Goal: Task Accomplishment & Management: Use online tool/utility

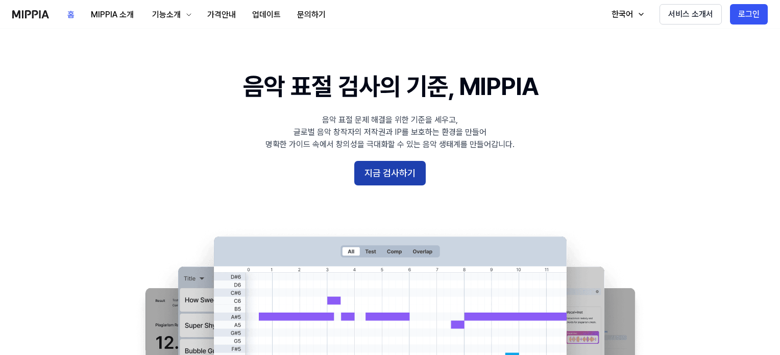
click at [376, 166] on button "지금 검사하기" at bounding box center [389, 173] width 71 height 25
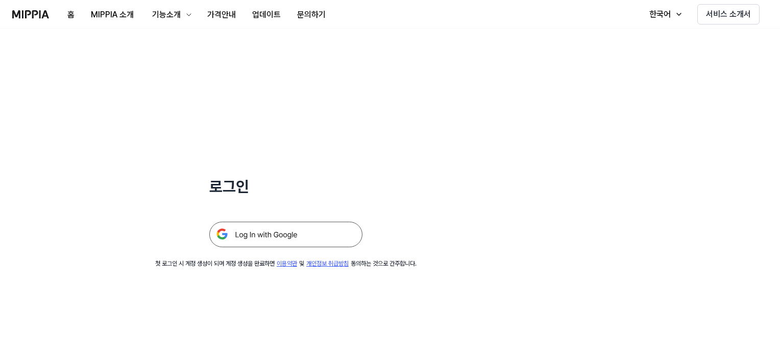
click at [284, 234] on img at bounding box center [285, 235] width 153 height 26
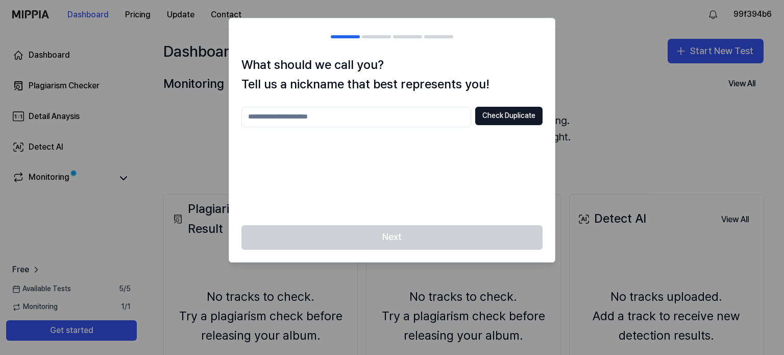
click at [335, 120] on input "text" at bounding box center [356, 117] width 230 height 20
type input "**********"
click at [500, 115] on button "Check Duplicate" at bounding box center [508, 116] width 67 height 18
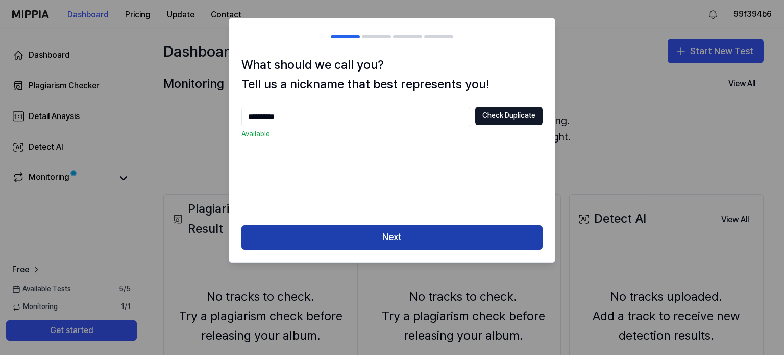
click at [429, 238] on button "Next" at bounding box center [391, 237] width 301 height 25
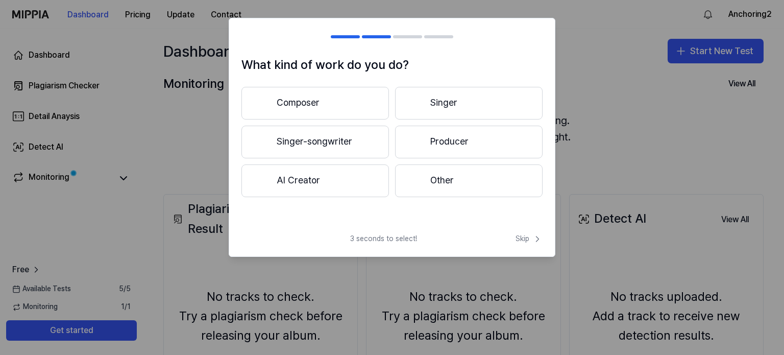
click at [319, 103] on button "Composer" at bounding box center [315, 103] width 148 height 33
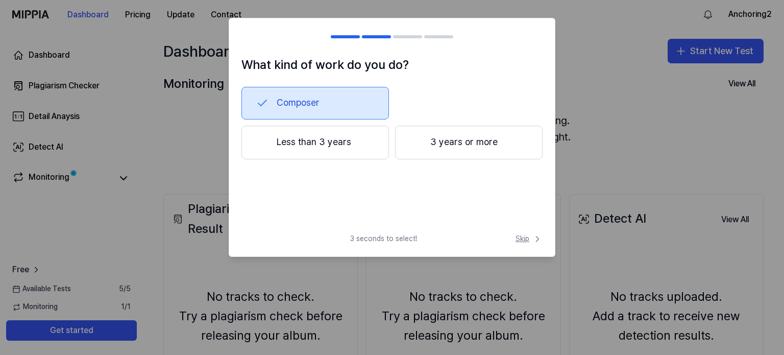
click at [522, 239] on span "Skip" at bounding box center [529, 239] width 27 height 10
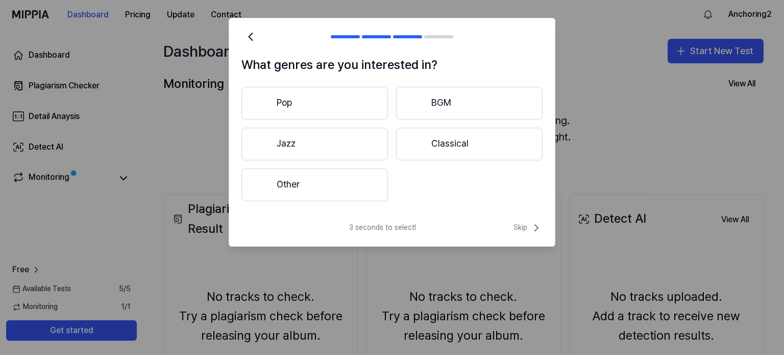
click at [339, 146] on button "Jazz" at bounding box center [314, 144] width 147 height 33
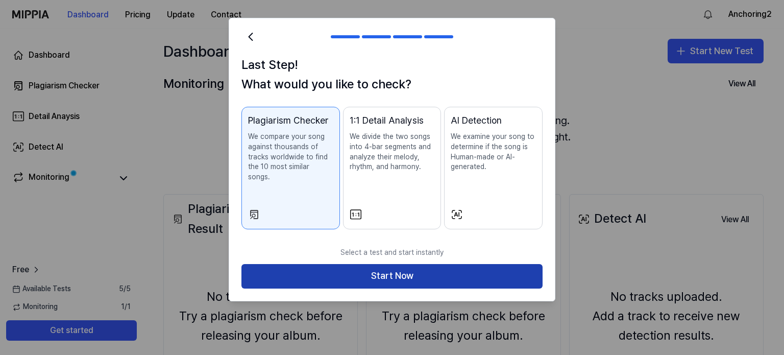
click at [437, 266] on button "Start Now" at bounding box center [391, 276] width 301 height 25
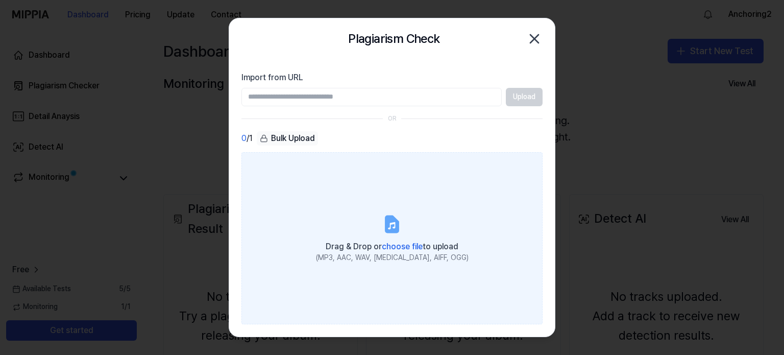
click at [390, 225] on icon at bounding box center [391, 225] width 7 height 7
click at [0, 0] on input "Drag & Drop or choose file to upload (MP3, AAC, WAV, FLAC, AIFF, OGG)" at bounding box center [0, 0] width 0 height 0
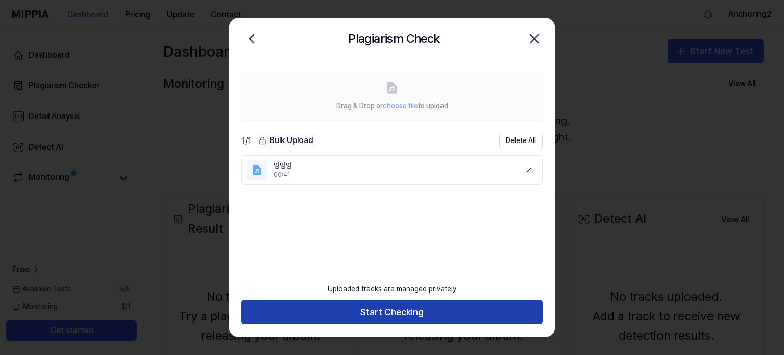
click at [446, 310] on button "Start Checking" at bounding box center [391, 312] width 301 height 25
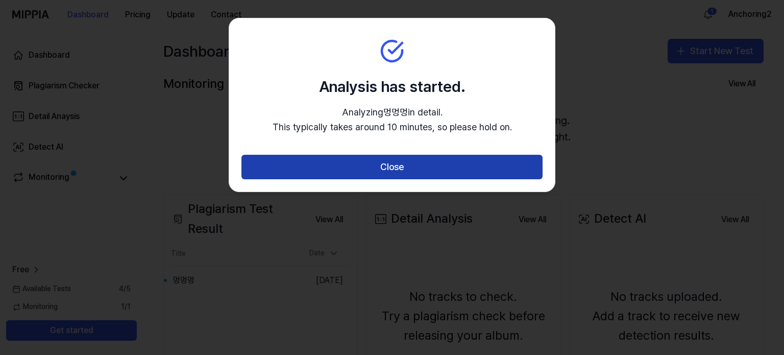
click at [436, 168] on button "Close" at bounding box center [391, 167] width 301 height 25
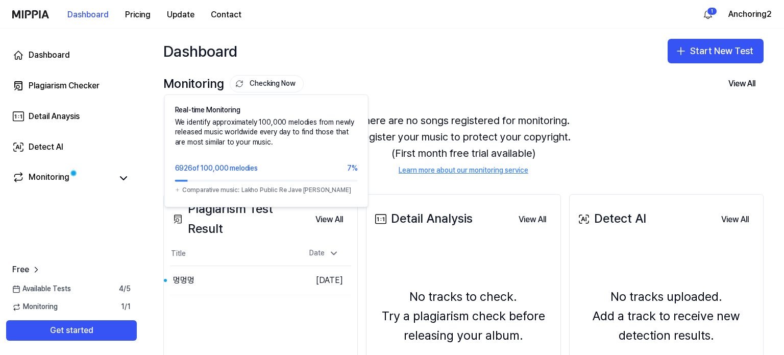
click at [276, 83] on button "Checking Now" at bounding box center [267, 83] width 74 height 17
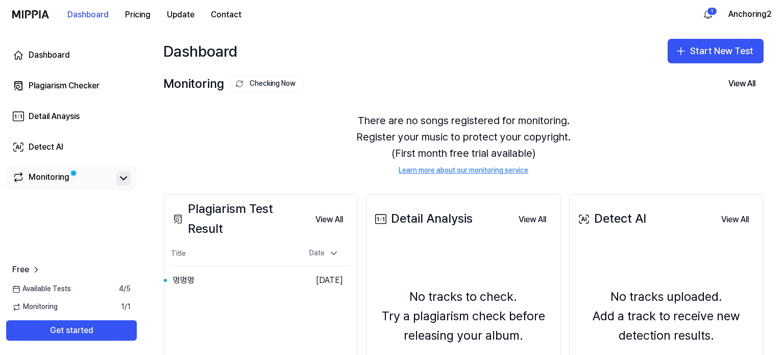
click at [123, 174] on icon at bounding box center [123, 178] width 12 height 12
click at [121, 181] on icon at bounding box center [123, 178] width 12 height 12
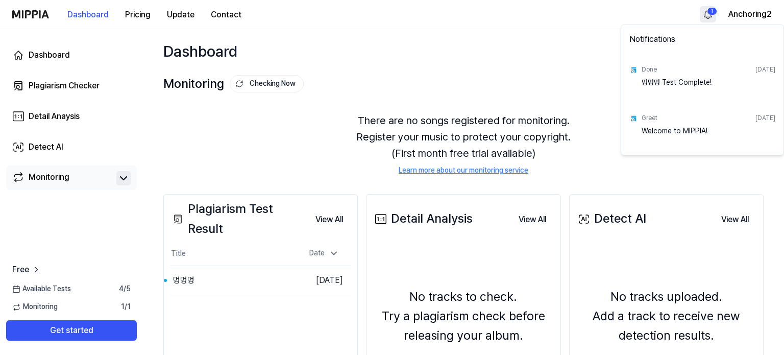
click at [707, 14] on html "Dashboard Pricing Update Contact 1 Anchoring2 Dashboard Plagiarism Checker Deta…" at bounding box center [392, 177] width 784 height 355
click at [675, 78] on div "멍멍멍 Test Complete!" at bounding box center [709, 88] width 134 height 20
click at [641, 67] on div "Done Oct 15, 2025 멍멍멍 Test Complete!" at bounding box center [702, 80] width 158 height 48
click at [548, 69] on html "Dashboard Pricing Update Contact Anchoring2 Dashboard Plagiarism Checker Detail…" at bounding box center [392, 177] width 784 height 355
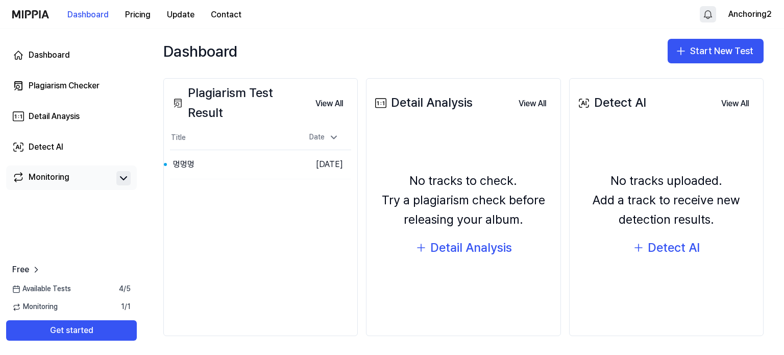
scroll to position [117, 0]
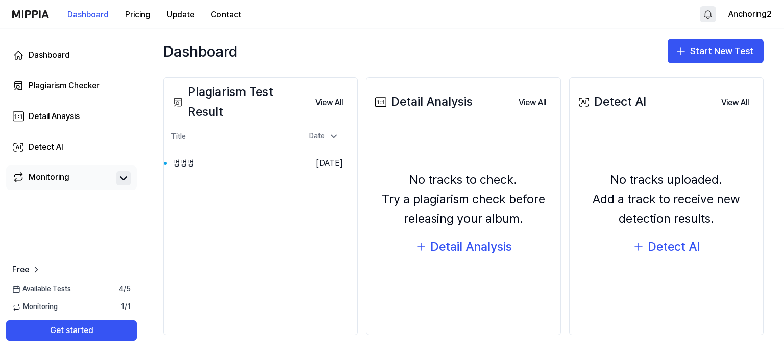
click at [709, 14] on html "Dashboard Pricing Update Contact Anchoring2 Dashboard Plagiarism Checker Detail…" at bounding box center [392, 177] width 784 height 355
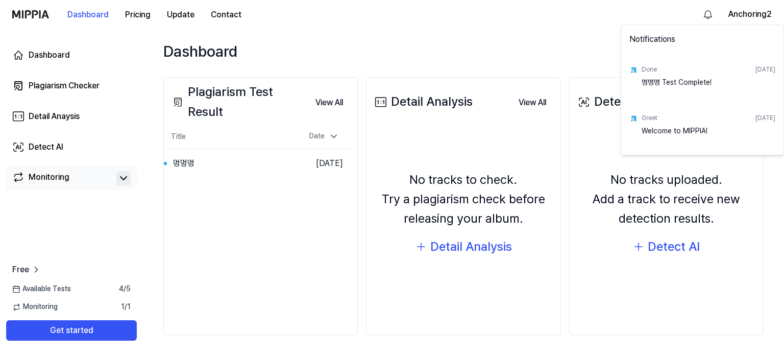
click at [673, 78] on div "멍멍멍 Test Complete!" at bounding box center [709, 88] width 134 height 20
click at [502, 41] on html "Dashboard Pricing Update Contact Anchoring2 Dashboard Plagiarism Checker Detail…" at bounding box center [392, 177] width 784 height 355
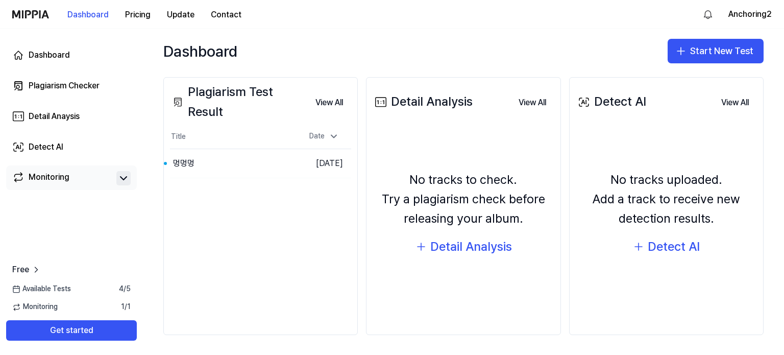
click at [44, 307] on span "Monitoring" at bounding box center [34, 307] width 45 height 10
click at [76, 177] on link "Monitoring" at bounding box center [62, 178] width 100 height 14
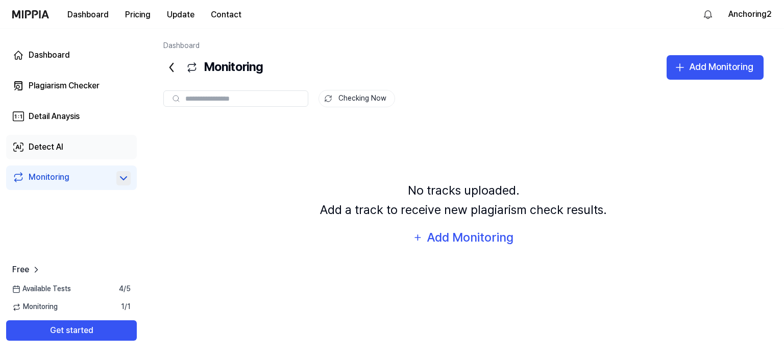
click at [88, 144] on link "Detect AI" at bounding box center [71, 147] width 131 height 25
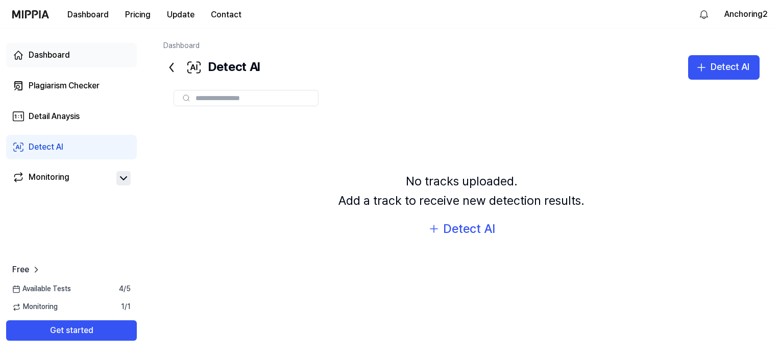
click at [52, 50] on div "Dashboard" at bounding box center [49, 55] width 41 height 12
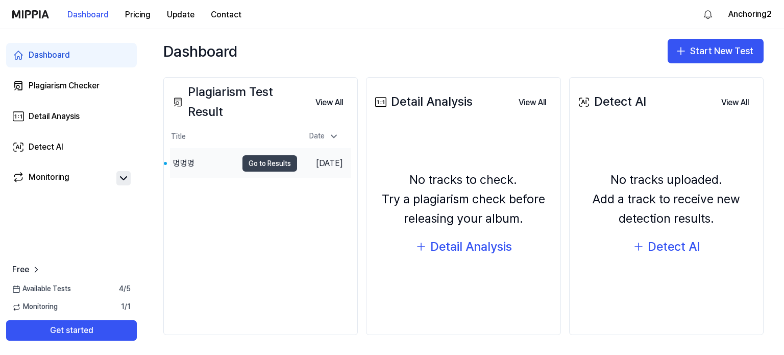
click at [265, 158] on button "Go to Results" at bounding box center [269, 163] width 55 height 16
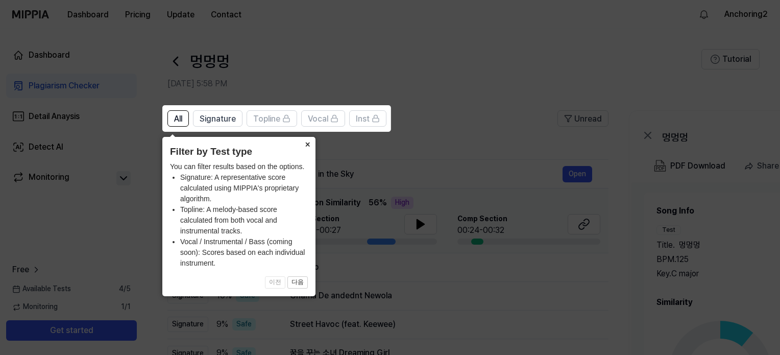
click at [305, 148] on button "×" at bounding box center [307, 144] width 16 height 14
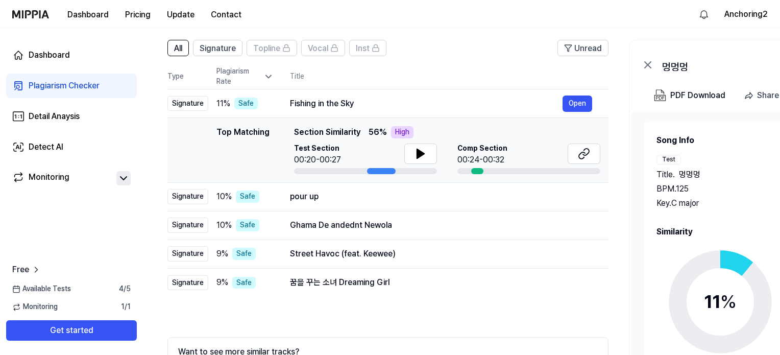
scroll to position [159, 0]
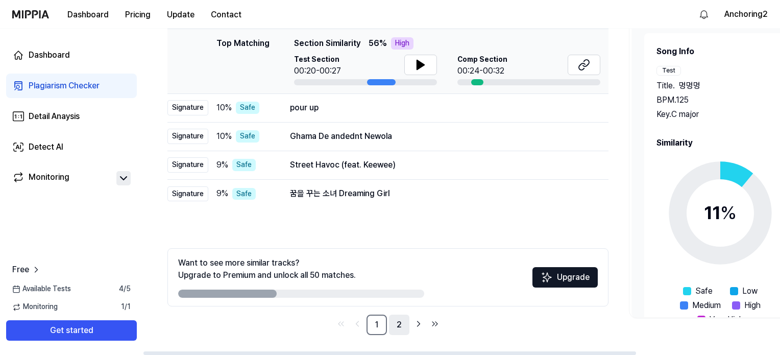
click at [401, 327] on link "2" at bounding box center [399, 324] width 20 height 20
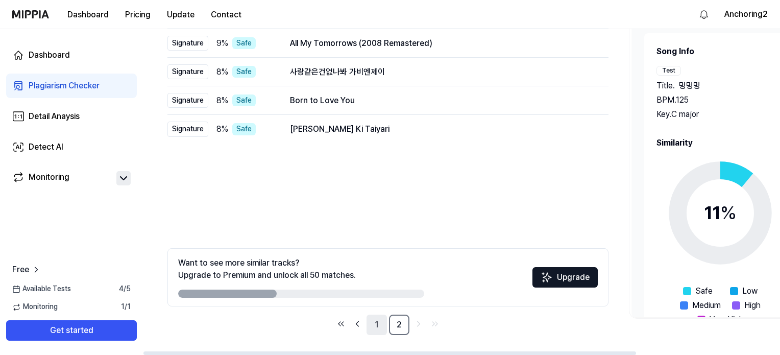
click at [382, 324] on link "1" at bounding box center [377, 324] width 20 height 20
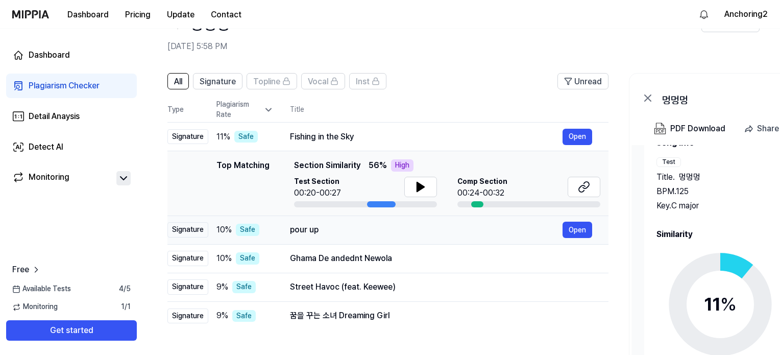
scroll to position [51, 0]
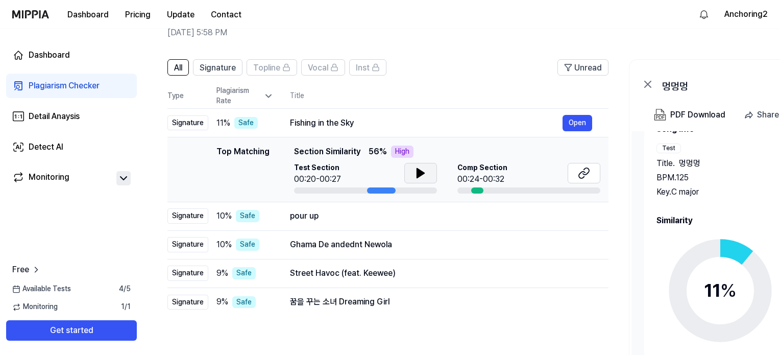
click at [419, 176] on icon at bounding box center [421, 173] width 12 height 12
click at [581, 175] on icon at bounding box center [584, 173] width 12 height 12
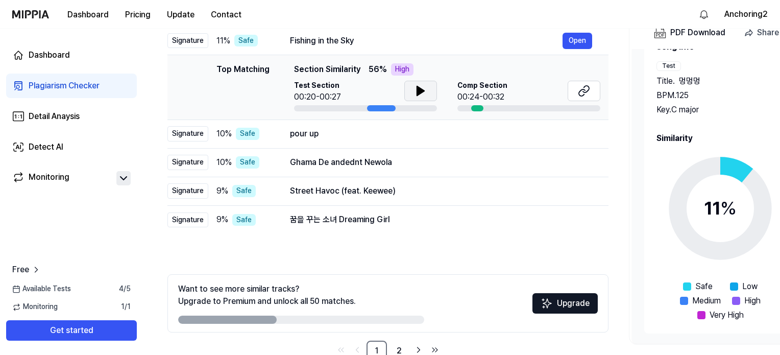
scroll to position [159, 0]
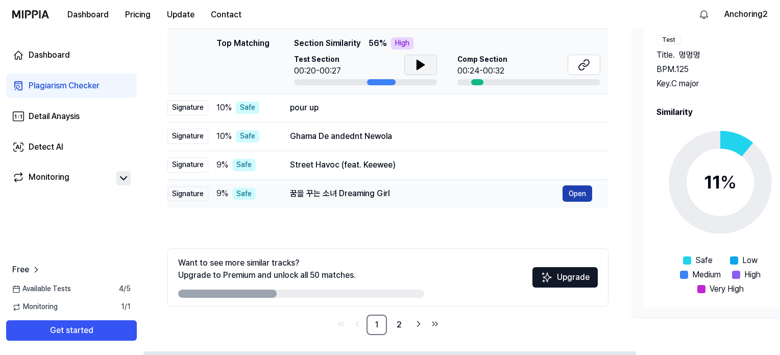
click at [568, 192] on button "Open" at bounding box center [578, 193] width 30 height 16
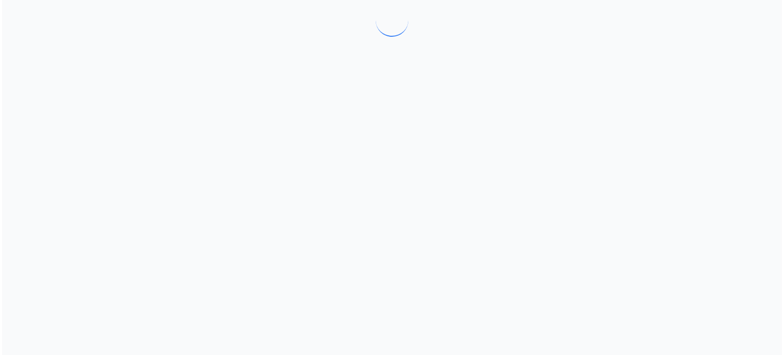
scroll to position [0, 0]
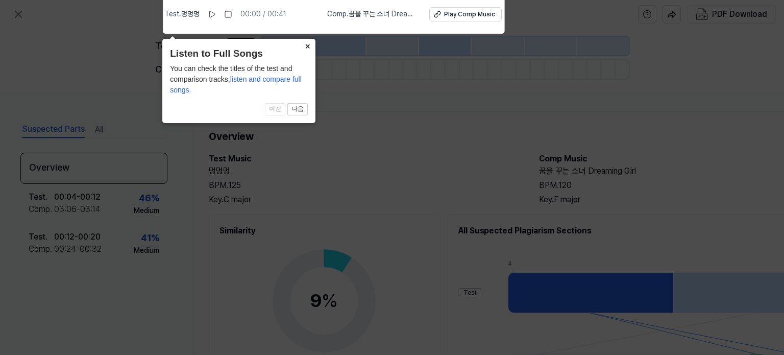
click at [307, 47] on button "×" at bounding box center [307, 46] width 16 height 14
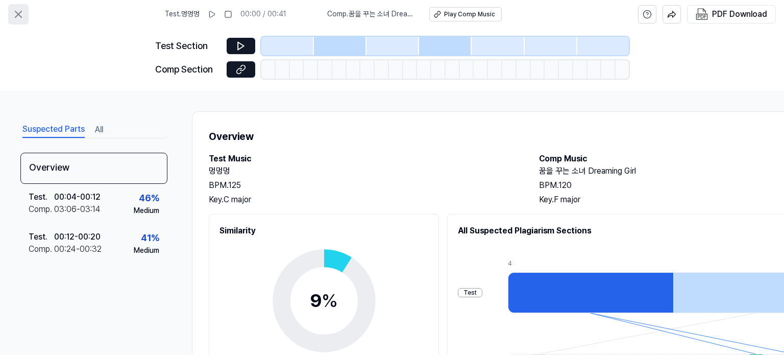
click at [21, 13] on icon at bounding box center [18, 14] width 12 height 12
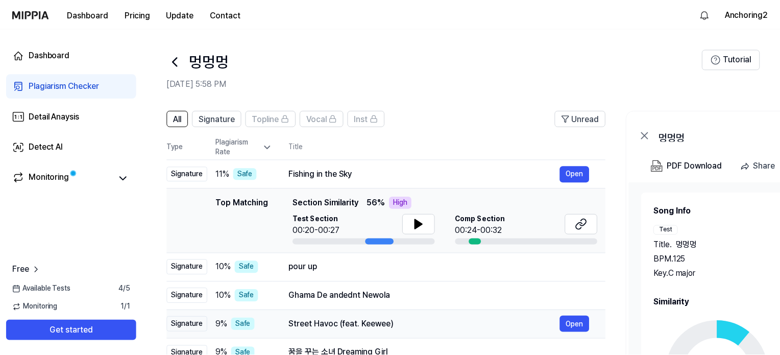
scroll to position [159, 0]
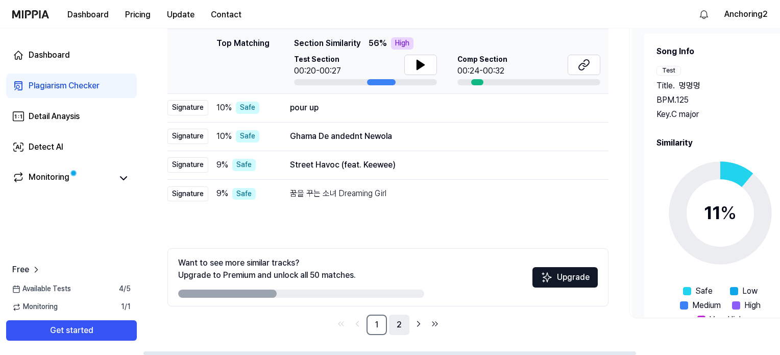
click at [399, 324] on link "2" at bounding box center [399, 324] width 20 height 20
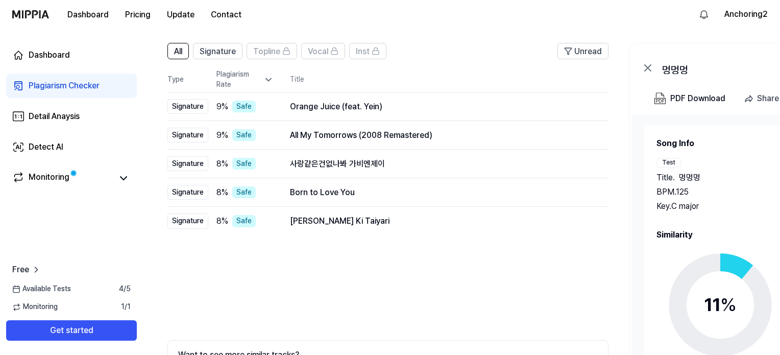
scroll to position [6, 0]
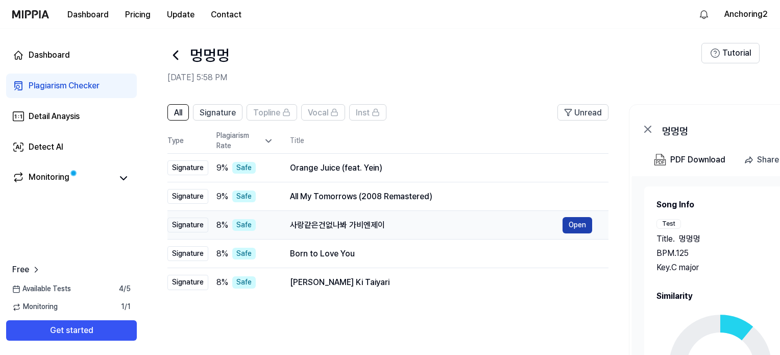
click at [572, 226] on button "Open" at bounding box center [578, 225] width 30 height 16
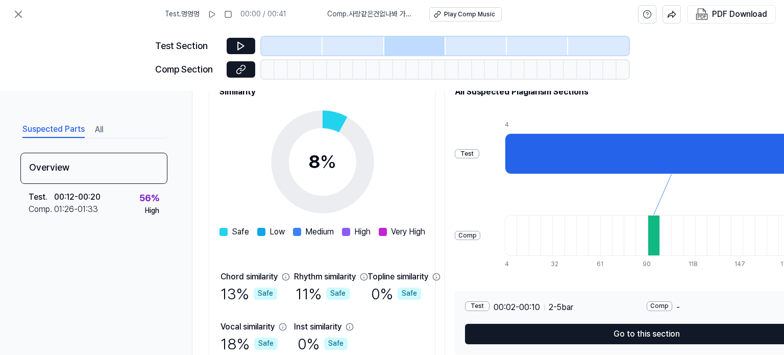
scroll to position [190, 0]
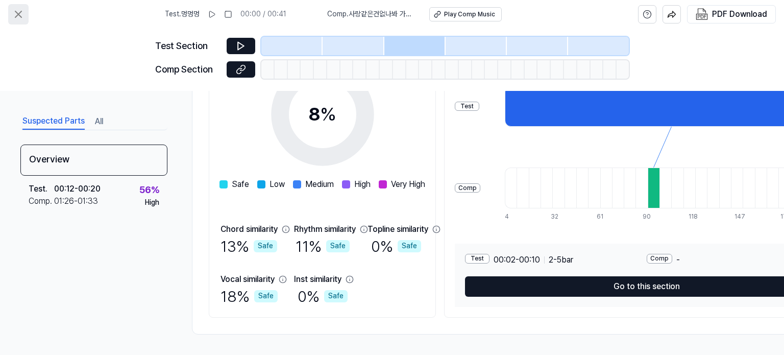
click at [19, 16] on icon at bounding box center [18, 14] width 12 height 12
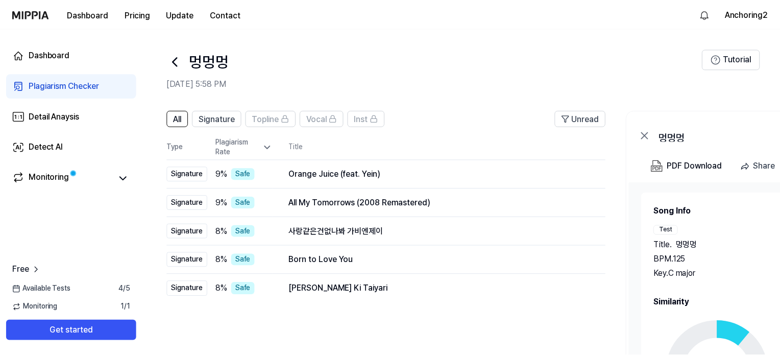
scroll to position [6, 0]
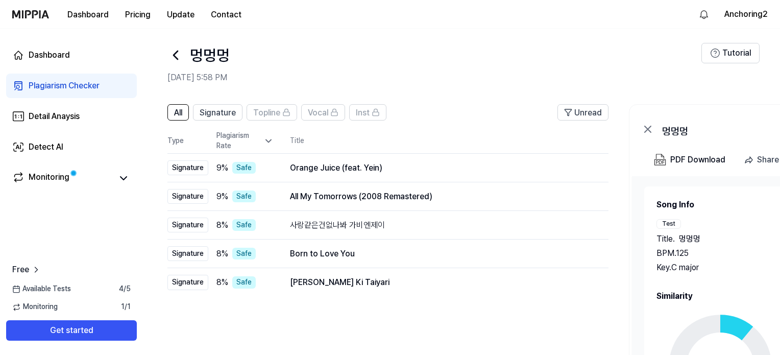
click at [178, 57] on icon at bounding box center [175, 55] width 16 height 16
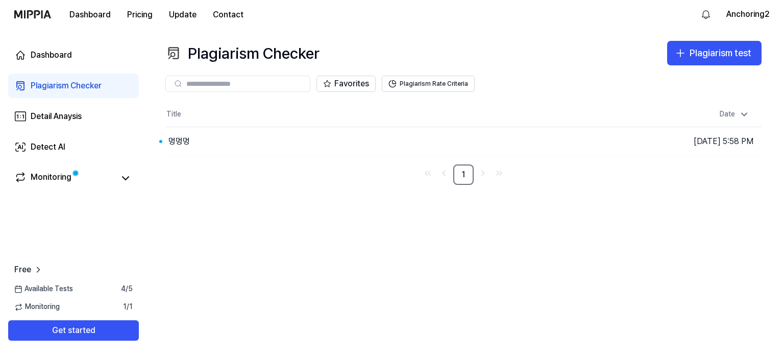
scroll to position [0, 0]
click at [45, 52] on div "Dashboard" at bounding box center [49, 55] width 41 height 12
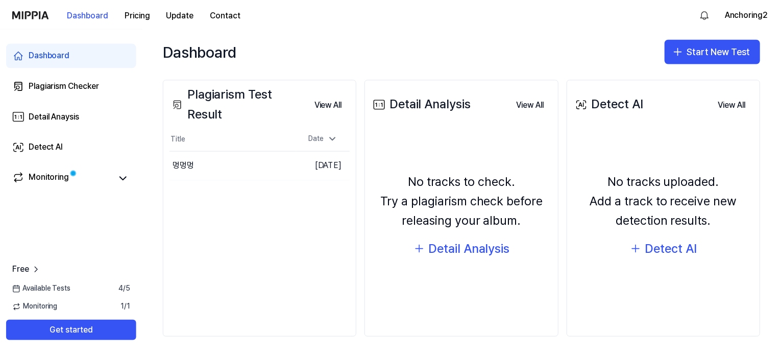
scroll to position [117, 0]
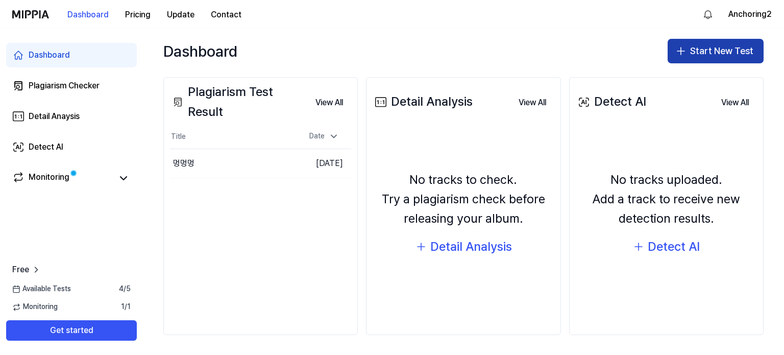
click at [709, 53] on button "Start New Test" at bounding box center [716, 51] width 96 height 25
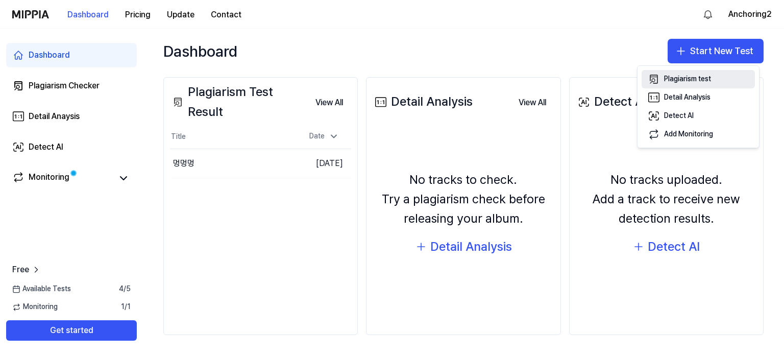
click at [689, 79] on div "Plagiarism test" at bounding box center [687, 79] width 47 height 10
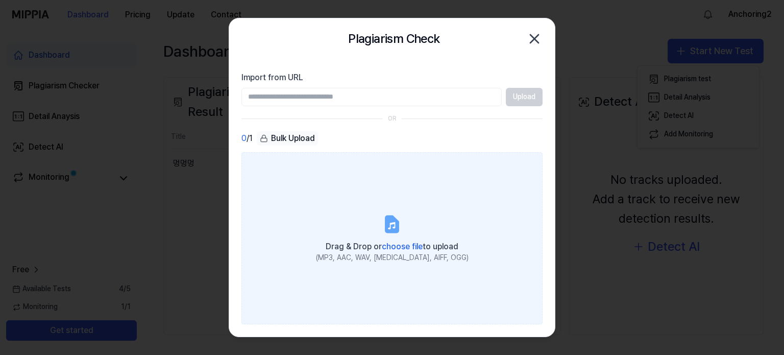
click at [391, 224] on icon at bounding box center [391, 225] width 7 height 7
click at [0, 0] on input "Drag & Drop or choose file to upload (MP3, AAC, WAV, FLAC, AIFF, OGG)" at bounding box center [0, 0] width 0 height 0
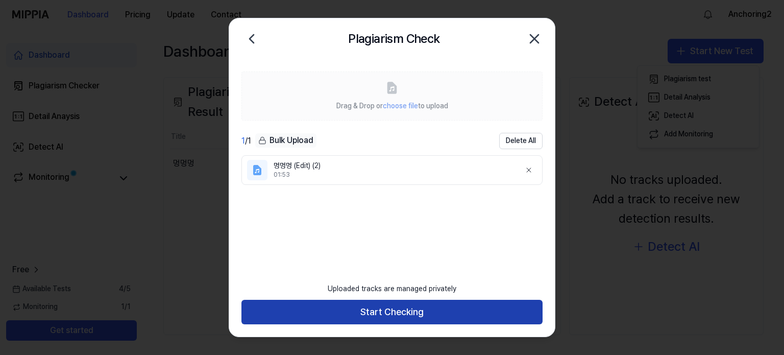
click at [396, 309] on button "Start Checking" at bounding box center [391, 312] width 301 height 25
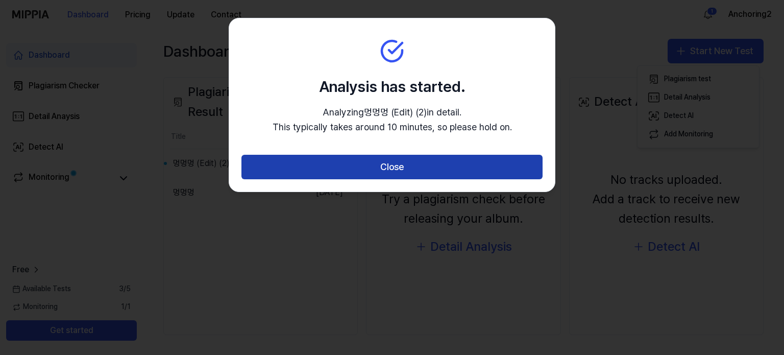
click at [409, 167] on button "Close" at bounding box center [391, 167] width 301 height 25
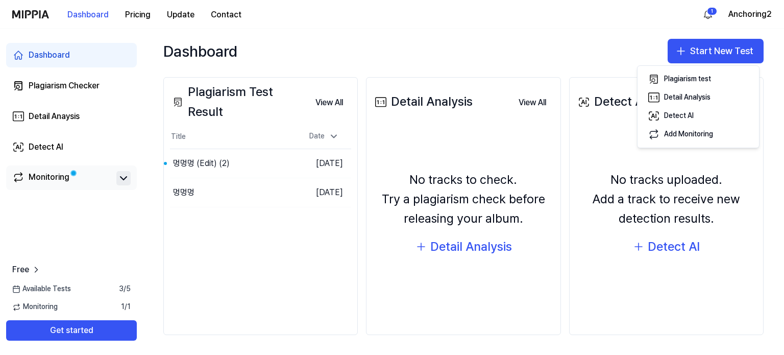
click at [120, 179] on icon at bounding box center [123, 178] width 12 height 12
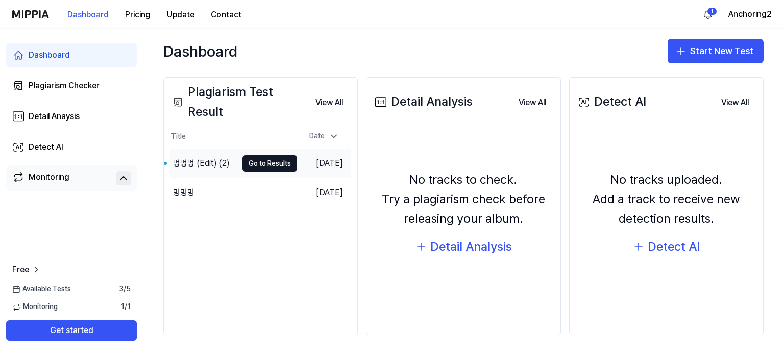
click at [304, 163] on td "Oct 15, 2025" at bounding box center [324, 163] width 54 height 29
click at [267, 162] on button "Go to Results" at bounding box center [269, 163] width 55 height 16
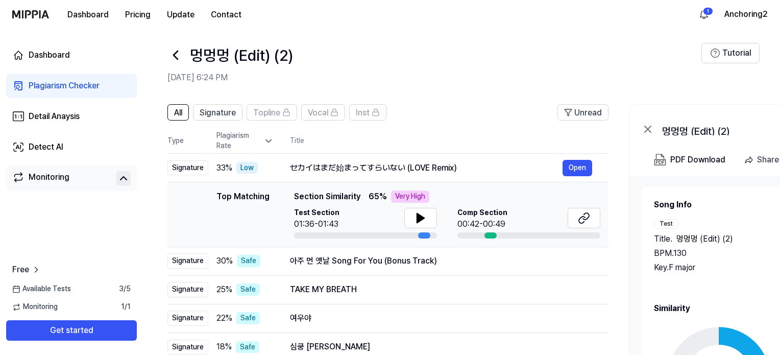
scroll to position [159, 0]
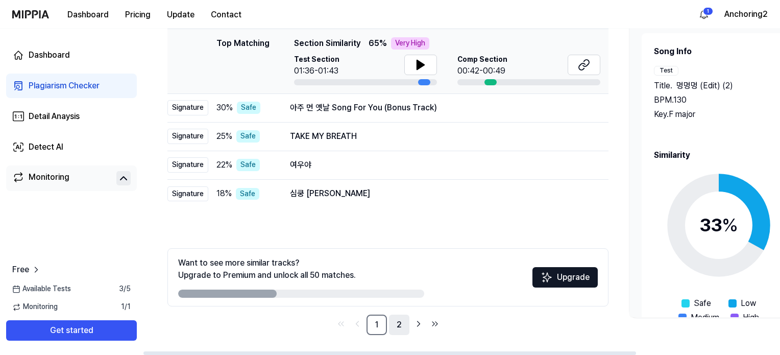
click at [398, 324] on link "2" at bounding box center [399, 324] width 20 height 20
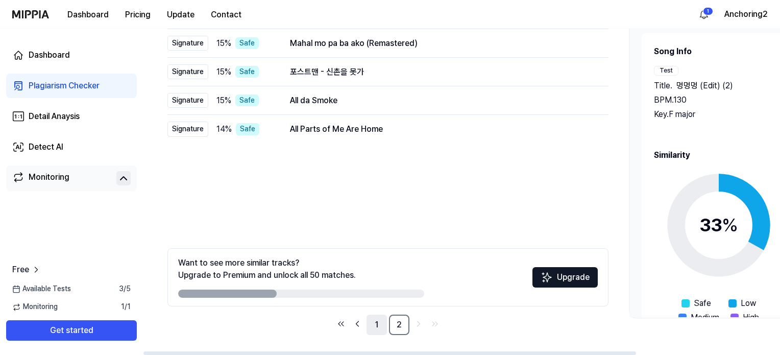
click at [374, 324] on link "1" at bounding box center [377, 324] width 20 height 20
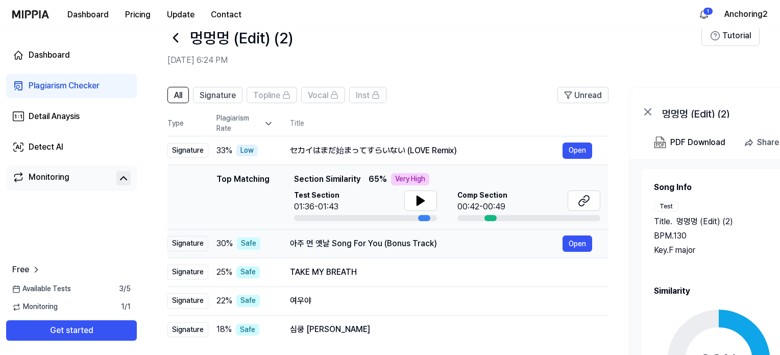
scroll to position [6, 0]
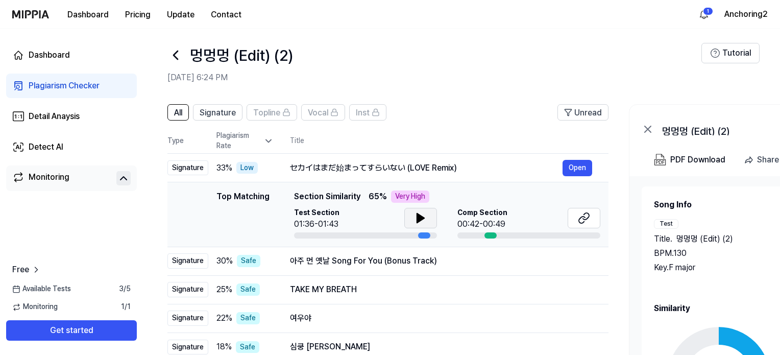
click at [420, 218] on icon at bounding box center [420, 217] width 7 height 9
click at [583, 222] on icon at bounding box center [582, 219] width 6 height 7
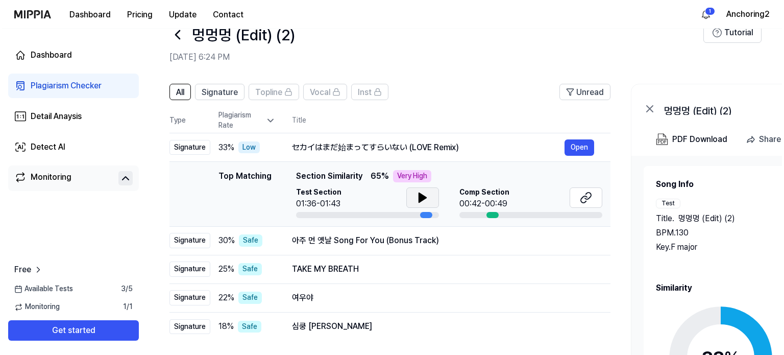
scroll to position [0, 0]
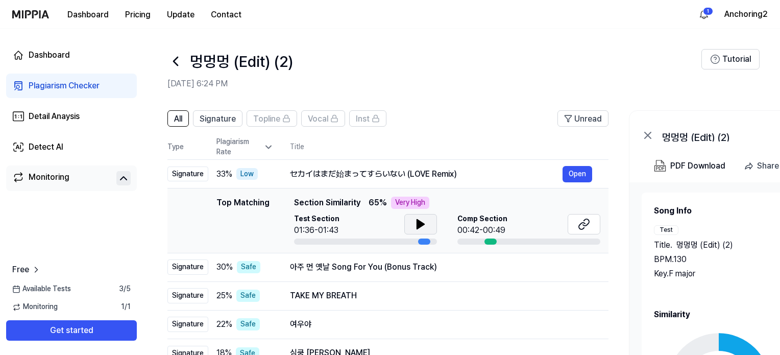
click at [37, 14] on img at bounding box center [30, 14] width 37 height 8
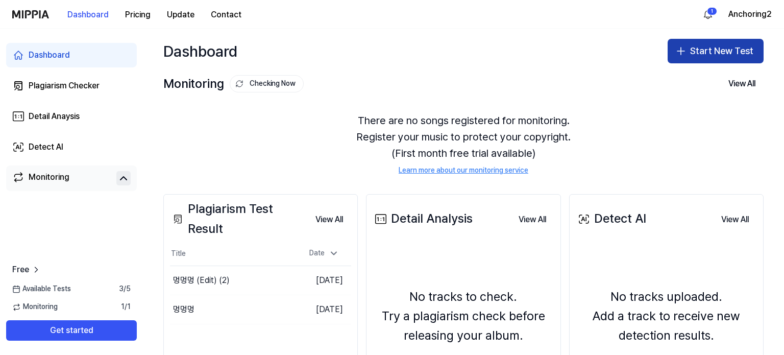
click at [718, 50] on button "Start New Test" at bounding box center [716, 51] width 96 height 25
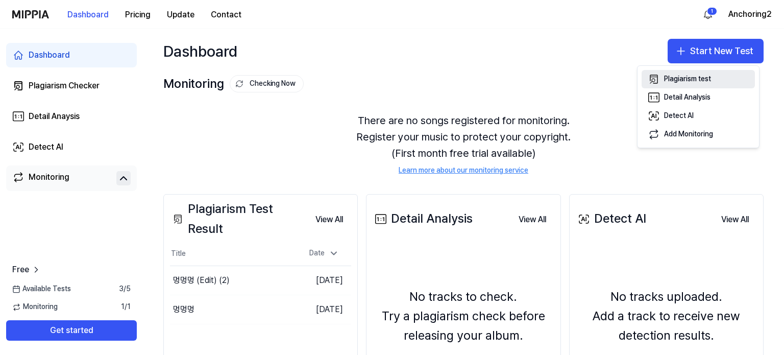
click at [694, 78] on div "Plagiarism test" at bounding box center [687, 79] width 47 height 10
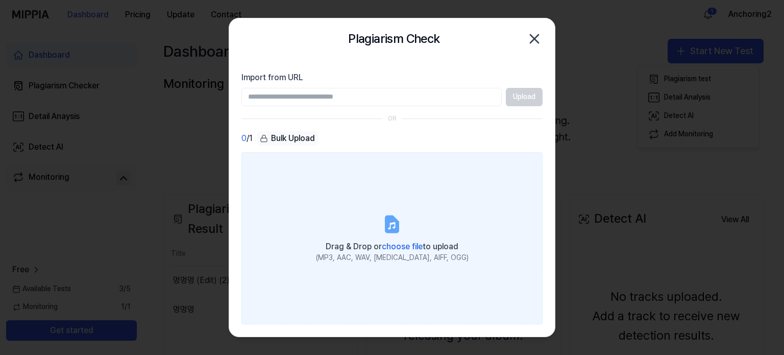
click at [393, 228] on icon at bounding box center [392, 224] width 12 height 16
click at [0, 0] on input "Drag & Drop or choose file to upload (MP3, AAC, WAV, FLAC, AIFF, OGG)" at bounding box center [0, 0] width 0 height 0
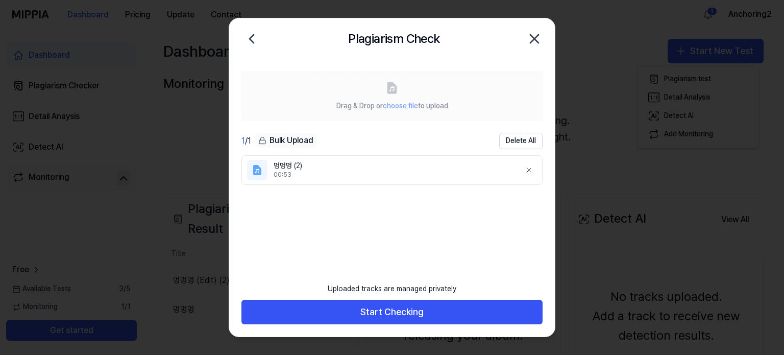
drag, startPoint x: 421, startPoint y: 307, endPoint x: 515, endPoint y: 239, distance: 115.5
click at [421, 306] on button "Start Checking" at bounding box center [391, 312] width 301 height 25
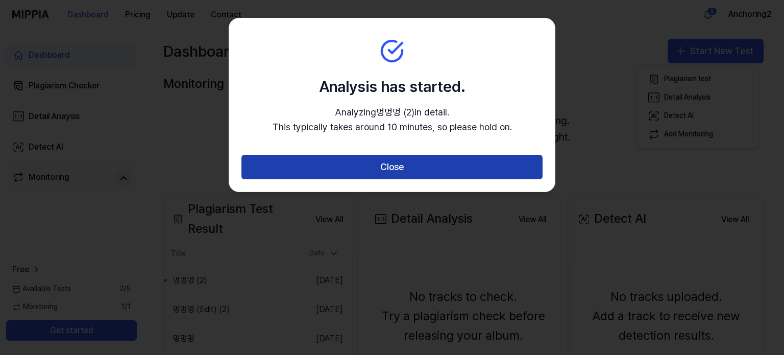
click at [433, 169] on button "Close" at bounding box center [391, 167] width 301 height 25
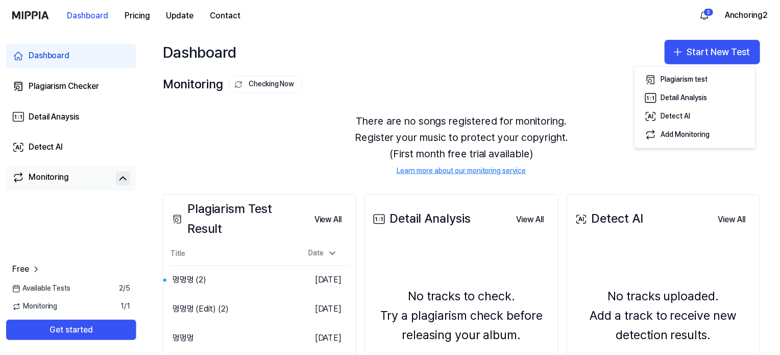
scroll to position [51, 0]
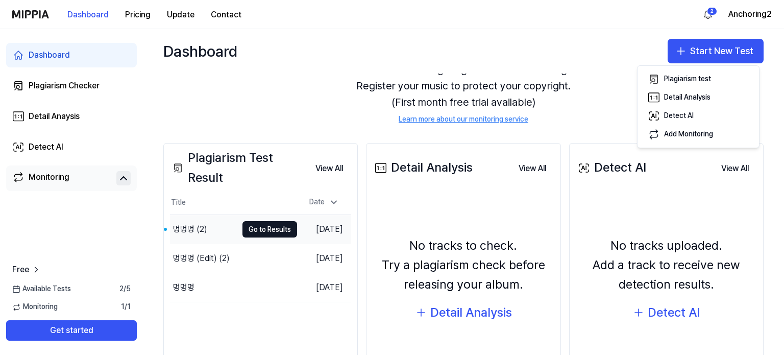
click at [207, 226] on div "멍멍멍 (2)" at bounding box center [203, 229] width 67 height 29
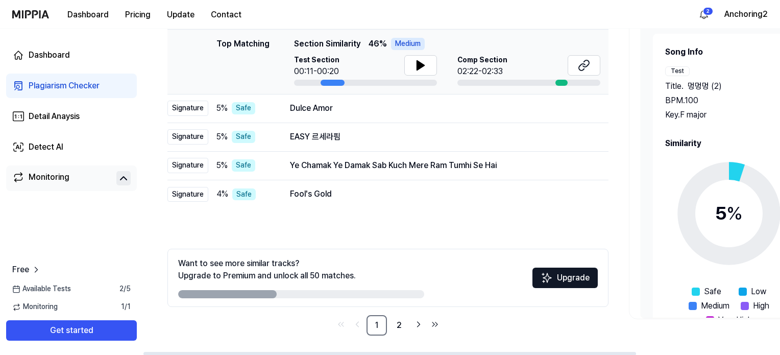
scroll to position [159, 0]
drag, startPoint x: 396, startPoint y: 325, endPoint x: 401, endPoint y: 317, distance: 9.9
click at [396, 325] on link "2" at bounding box center [399, 324] width 20 height 20
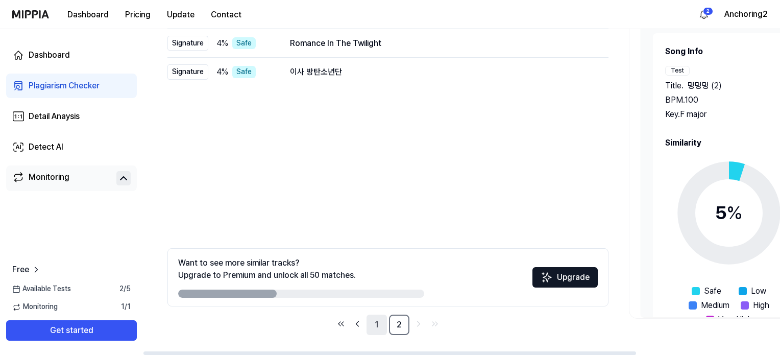
click at [377, 325] on link "1" at bounding box center [377, 324] width 20 height 20
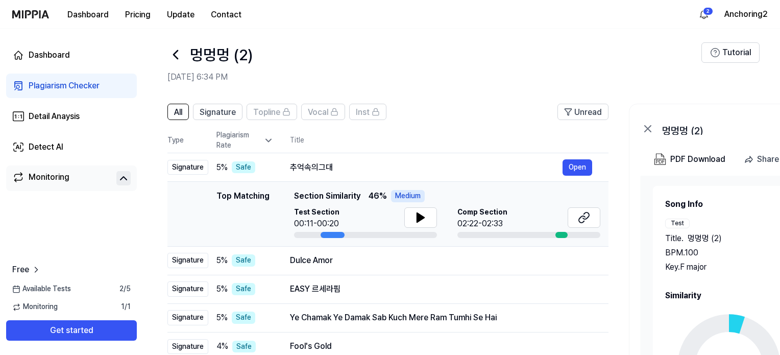
scroll to position [6, 0]
click at [27, 14] on img at bounding box center [30, 14] width 37 height 8
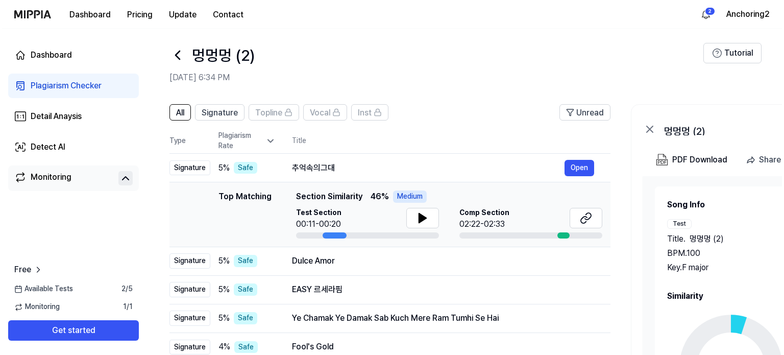
scroll to position [0, 0]
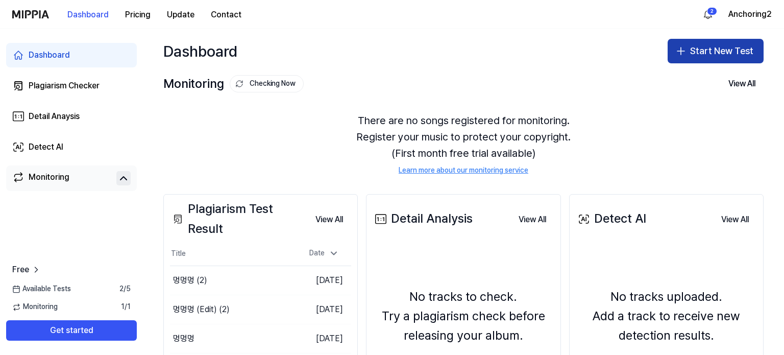
click at [695, 54] on button "Start New Test" at bounding box center [716, 51] width 96 height 25
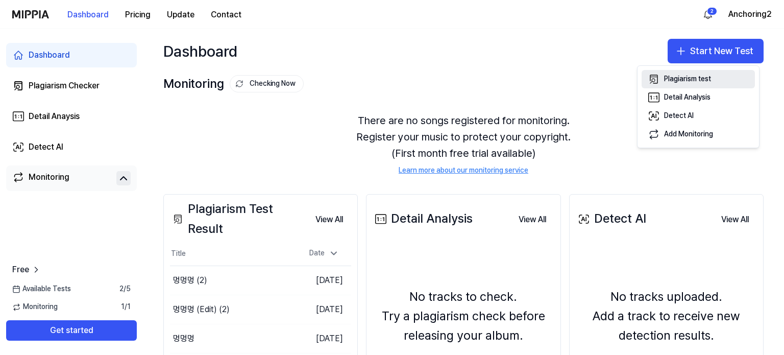
click at [687, 79] on div "Plagiarism test" at bounding box center [687, 79] width 47 height 10
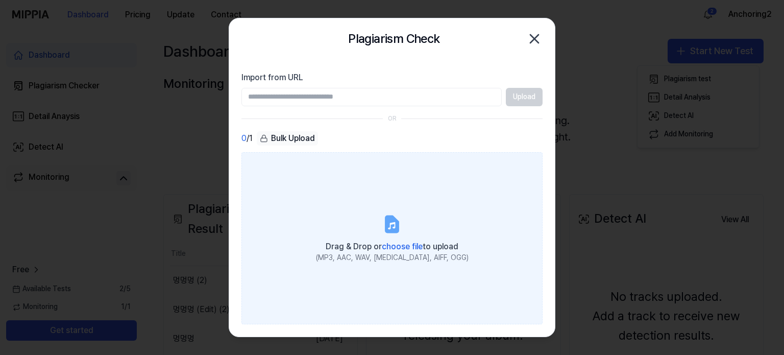
click at [389, 229] on icon at bounding box center [392, 224] width 12 height 16
click at [0, 0] on input "Drag & Drop or choose file to upload (MP3, AAC, WAV, FLAC, AIFF, OGG)" at bounding box center [0, 0] width 0 height 0
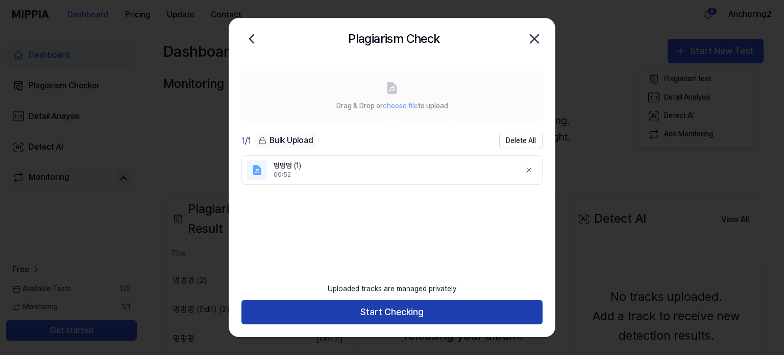
click at [407, 311] on button "Start Checking" at bounding box center [391, 312] width 301 height 25
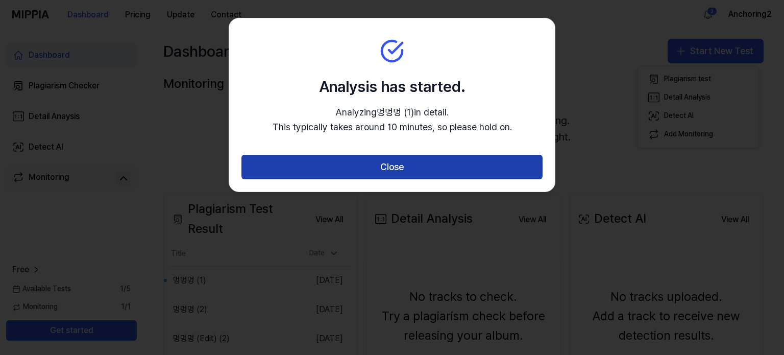
click at [404, 163] on button "Close" at bounding box center [391, 167] width 301 height 25
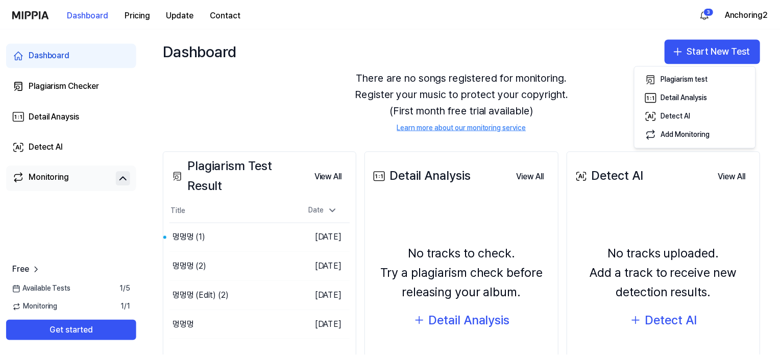
scroll to position [102, 0]
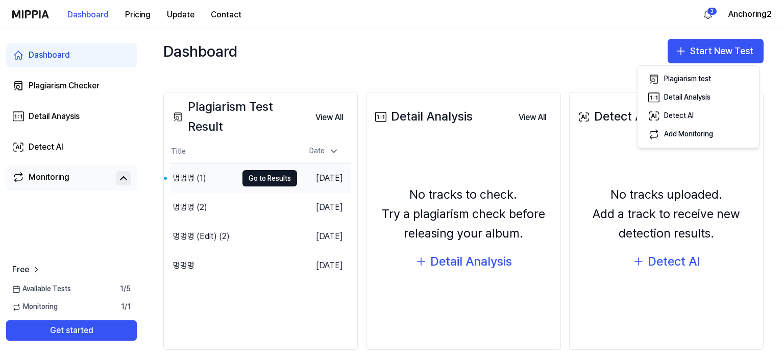
click at [217, 179] on div "멍멍멍 (1)" at bounding box center [203, 178] width 67 height 29
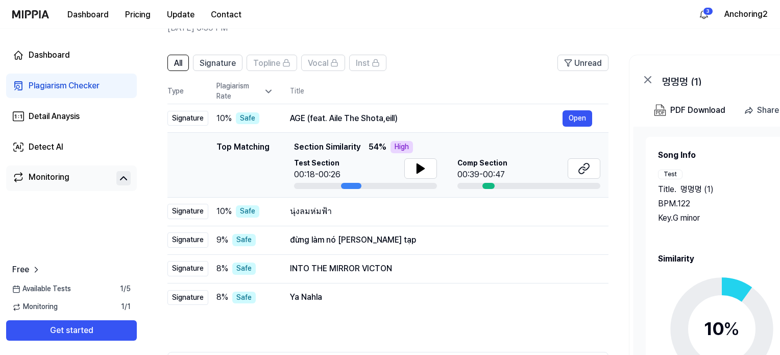
scroll to position [153, 0]
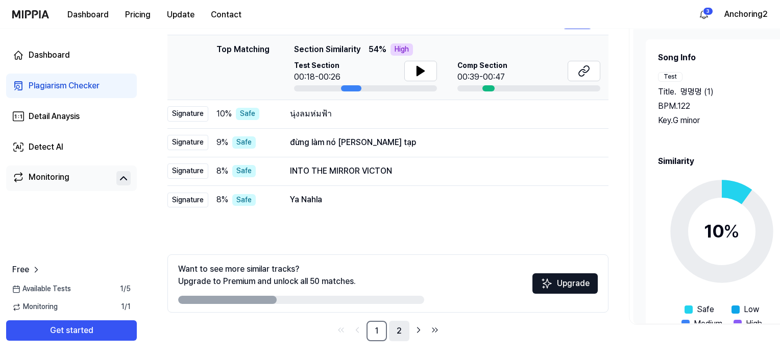
click at [398, 328] on link "2" at bounding box center [399, 331] width 20 height 20
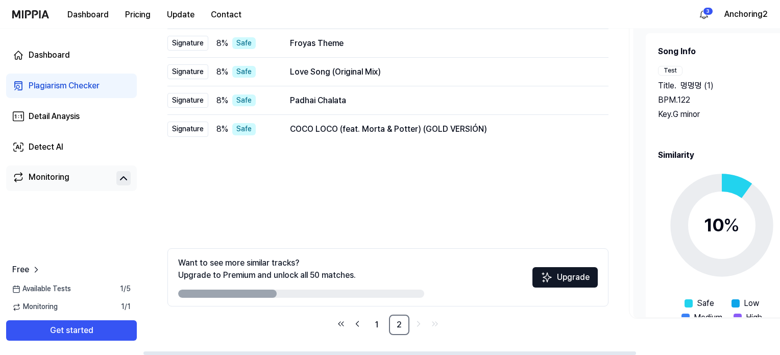
scroll to position [159, 0]
click at [376, 325] on link "1" at bounding box center [377, 324] width 20 height 20
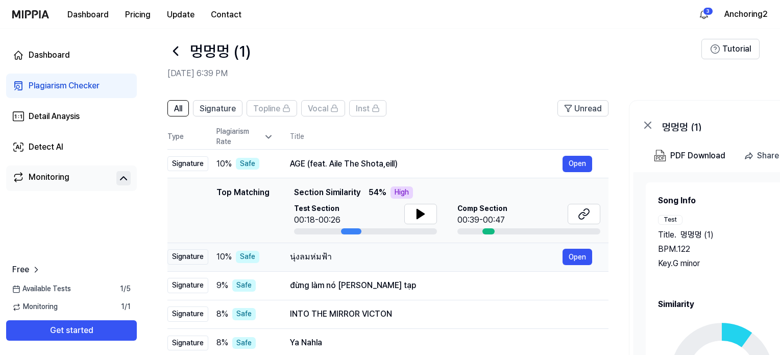
scroll to position [6, 0]
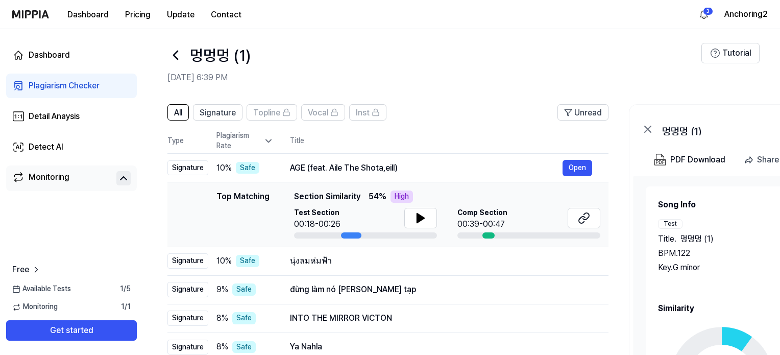
click at [174, 53] on icon at bounding box center [175, 55] width 16 height 16
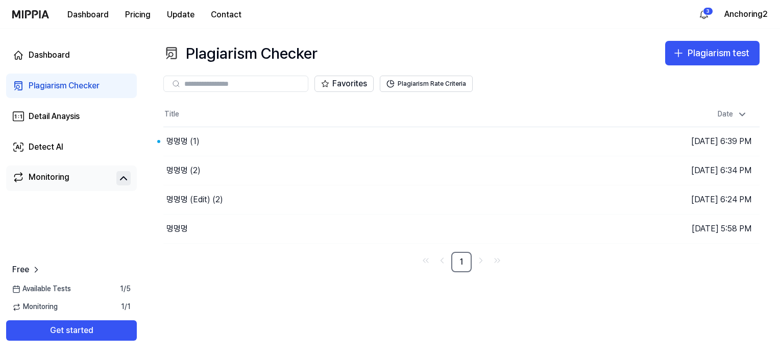
scroll to position [0, 0]
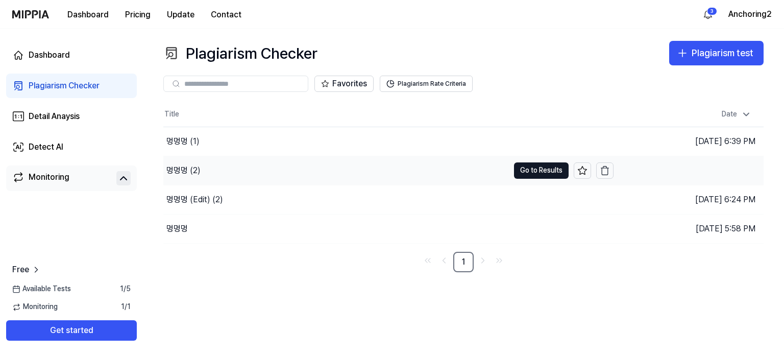
click at [271, 172] on div "멍멍멍 (2)" at bounding box center [336, 170] width 346 height 29
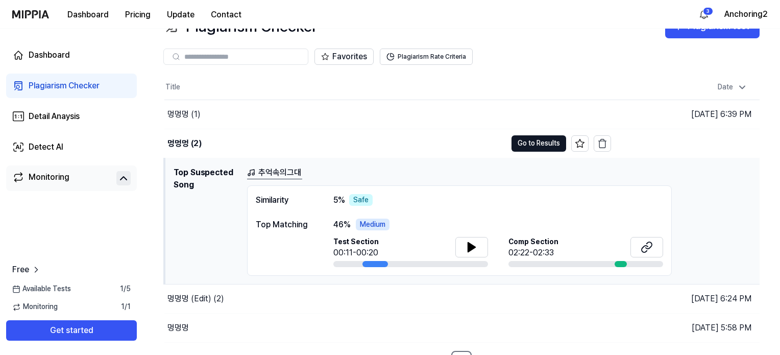
scroll to position [42, 0]
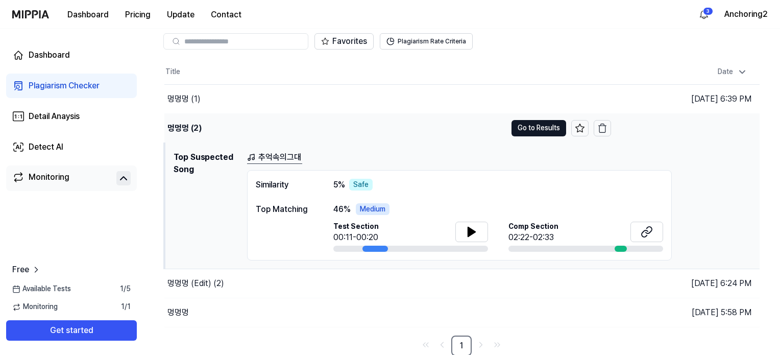
click at [343, 125] on div "멍멍멍 (2)" at bounding box center [335, 128] width 342 height 29
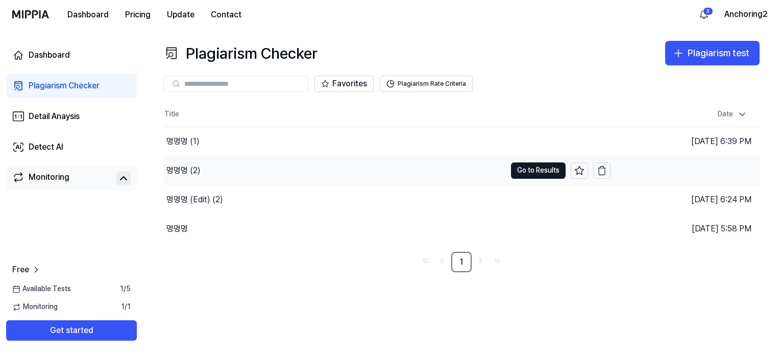
scroll to position [0, 0]
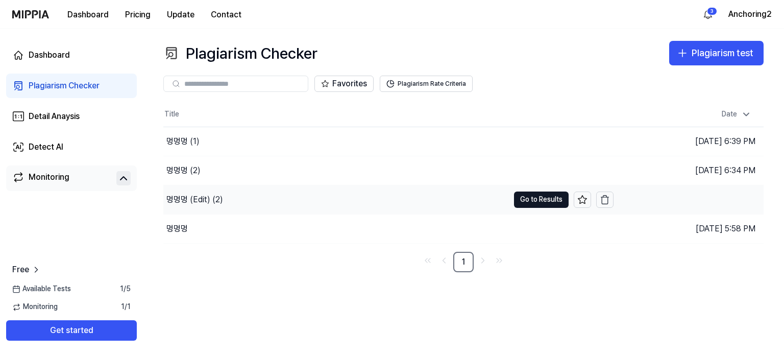
click at [240, 196] on div "멍멍멍 (Edit) (2)" at bounding box center [336, 199] width 346 height 29
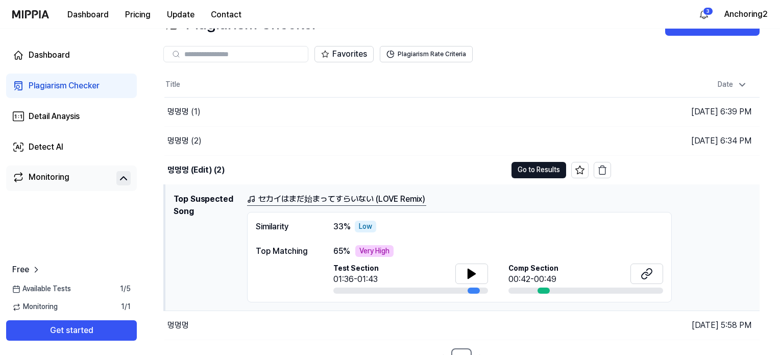
scroll to position [42, 0]
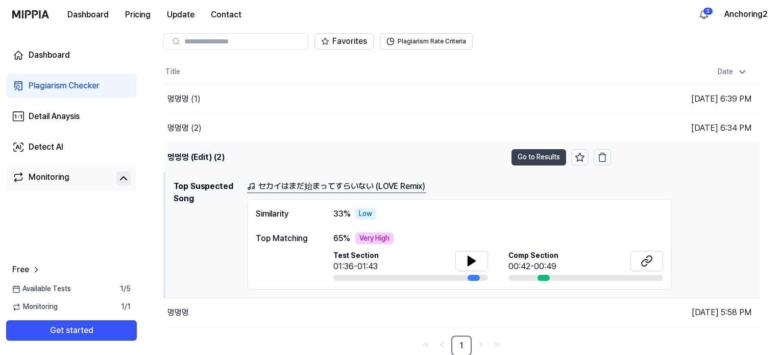
click at [515, 156] on button "Go to Results" at bounding box center [539, 157] width 55 height 16
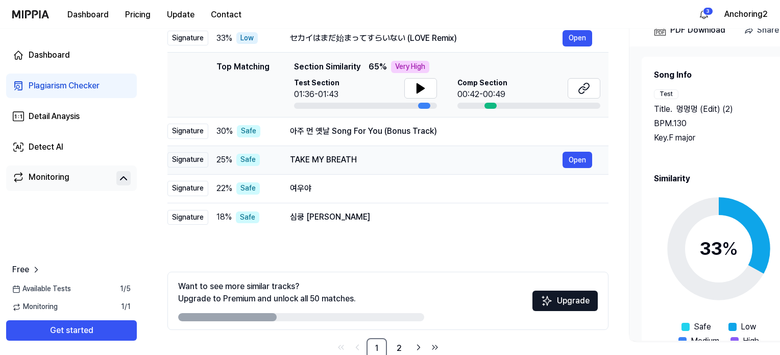
scroll to position [153, 0]
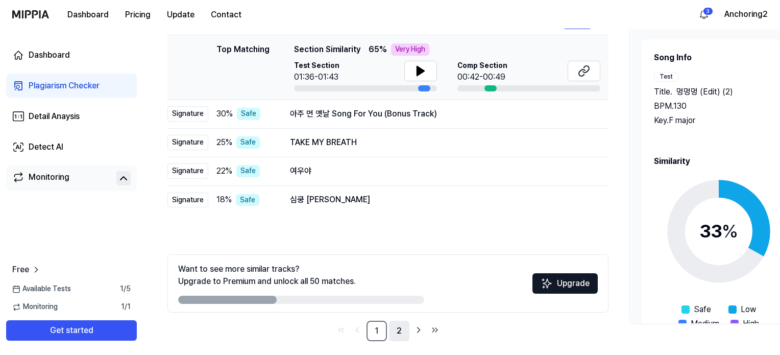
click at [398, 330] on link "2" at bounding box center [399, 331] width 20 height 20
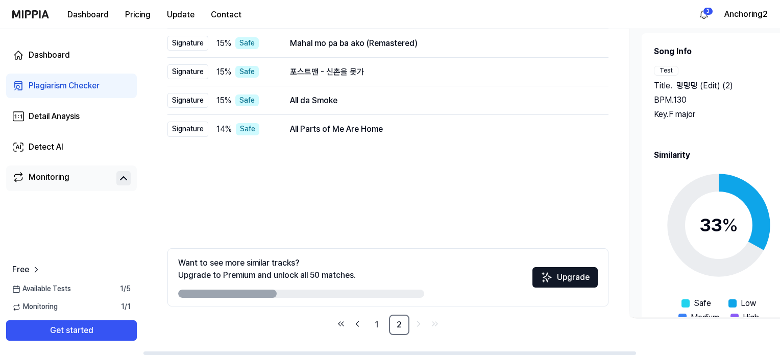
scroll to position [159, 0]
drag, startPoint x: 377, startPoint y: 323, endPoint x: 386, endPoint y: 311, distance: 14.9
click at [377, 323] on link "1" at bounding box center [377, 324] width 20 height 20
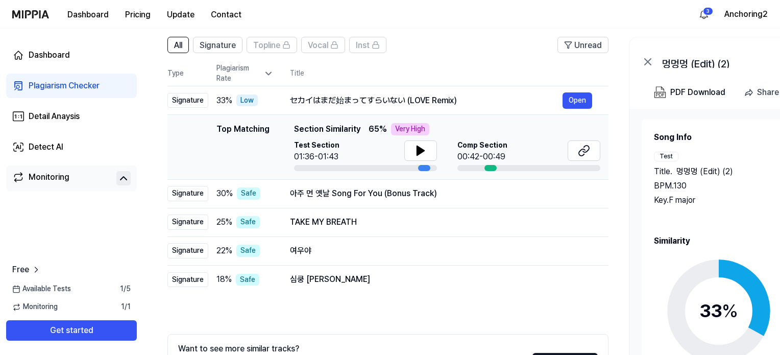
scroll to position [57, 0]
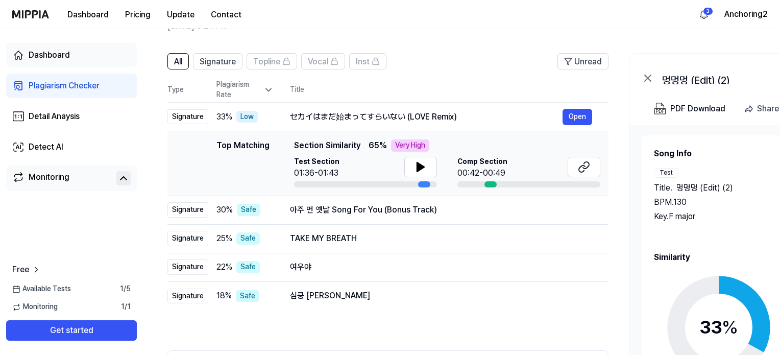
click at [47, 52] on div "Dashboard" at bounding box center [49, 55] width 41 height 12
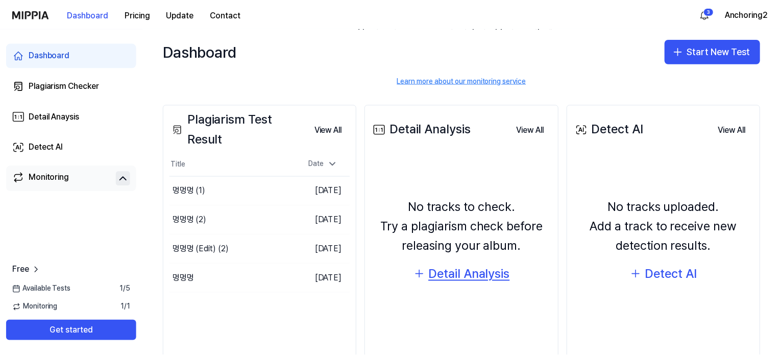
scroll to position [117, 0]
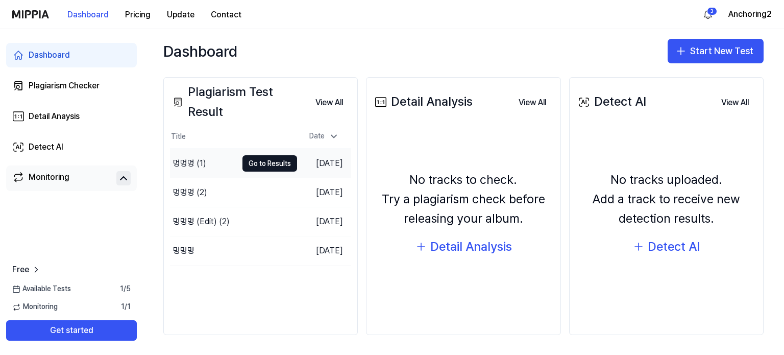
click at [216, 167] on div "멍멍멍 (1)" at bounding box center [203, 163] width 67 height 29
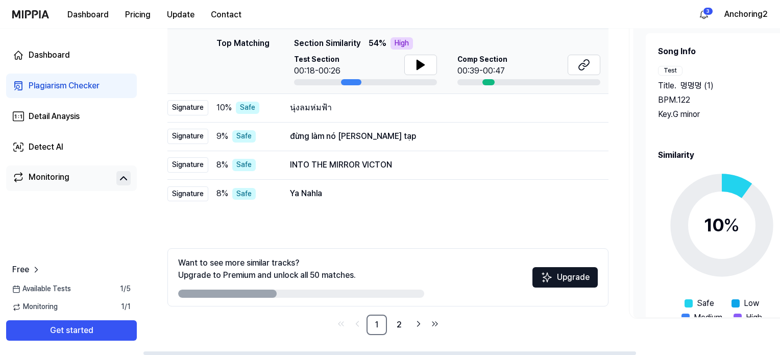
scroll to position [6, 0]
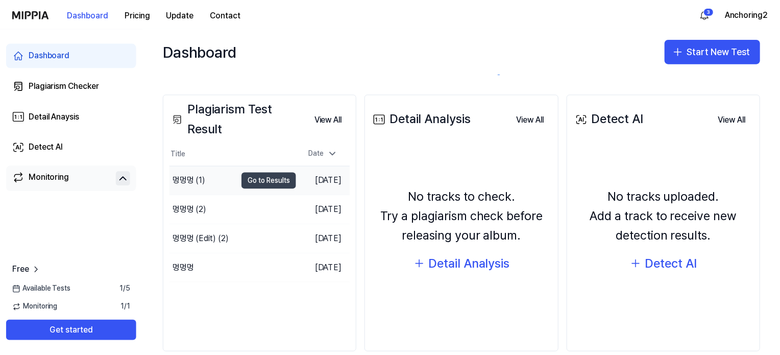
scroll to position [102, 0]
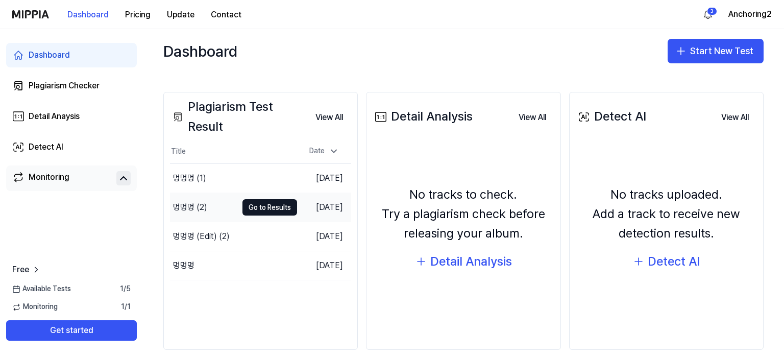
click at [197, 205] on div "멍멍멍 (2)" at bounding box center [190, 207] width 34 height 12
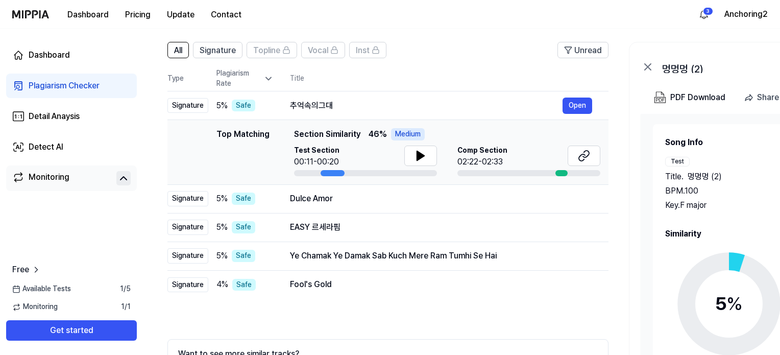
scroll to position [51, 0]
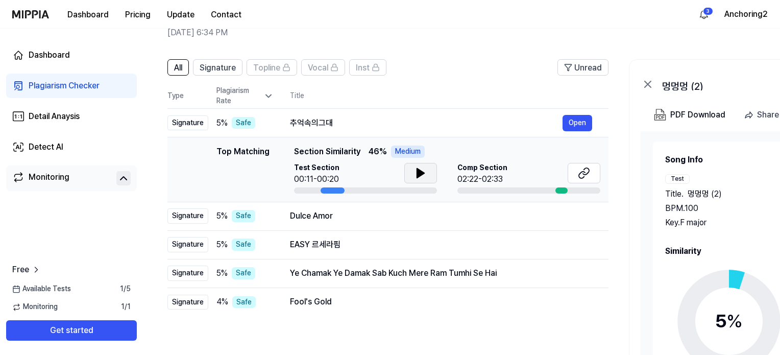
click at [418, 173] on icon at bounding box center [420, 172] width 7 height 9
click at [418, 173] on icon at bounding box center [419, 173] width 2 height 8
click at [584, 169] on icon at bounding box center [586, 171] width 6 height 7
click at [52, 52] on div "Dashboard" at bounding box center [49, 55] width 41 height 12
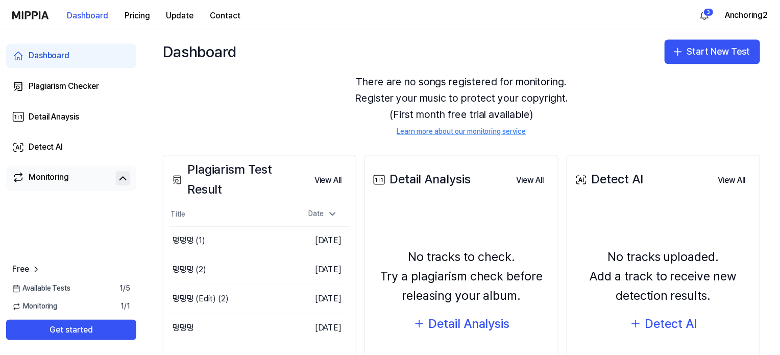
scroll to position [102, 0]
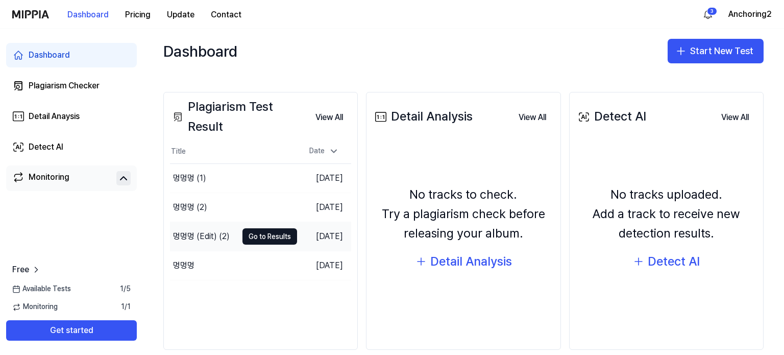
click at [206, 230] on div "멍멍멍 (Edit) (2)" at bounding box center [201, 236] width 57 height 12
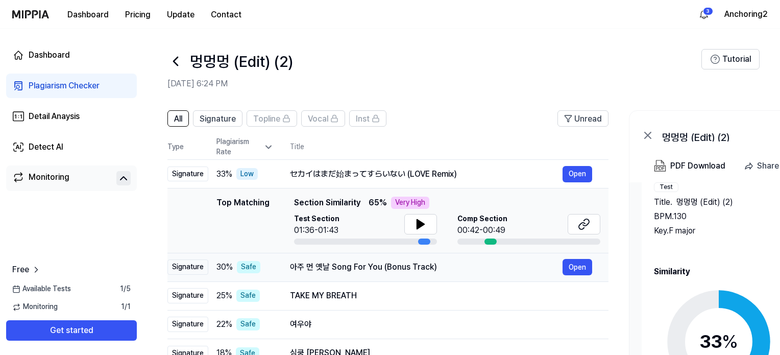
scroll to position [51, 0]
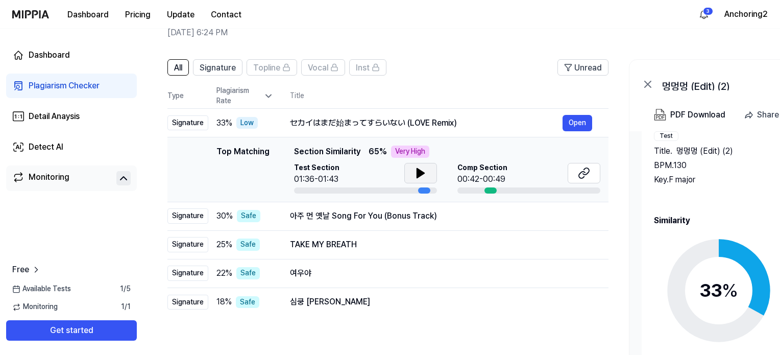
click at [415, 175] on icon at bounding box center [421, 173] width 12 height 12
click at [422, 174] on icon at bounding box center [423, 173] width 2 height 8
click at [584, 173] on icon at bounding box center [584, 173] width 12 height 12
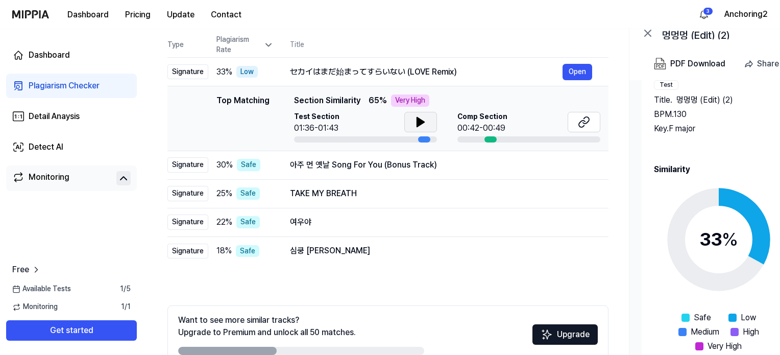
scroll to position [153, 0]
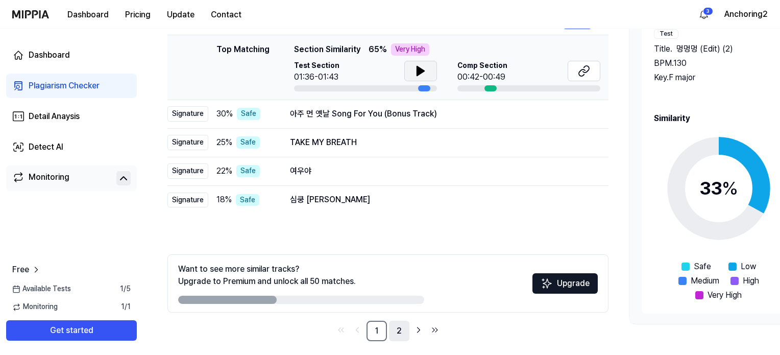
click at [399, 330] on link "2" at bounding box center [399, 331] width 20 height 20
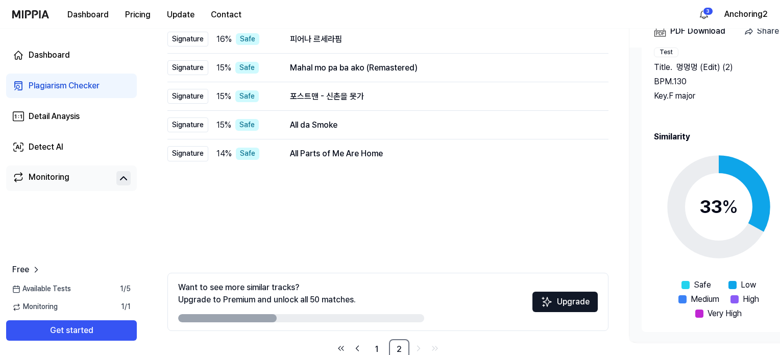
scroll to position [159, 0]
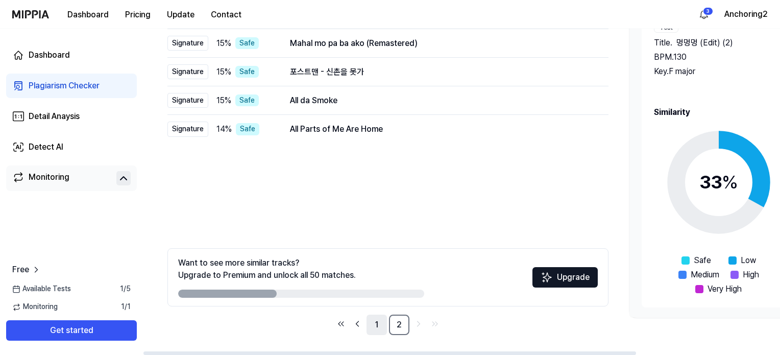
click at [377, 324] on link "1" at bounding box center [377, 324] width 20 height 20
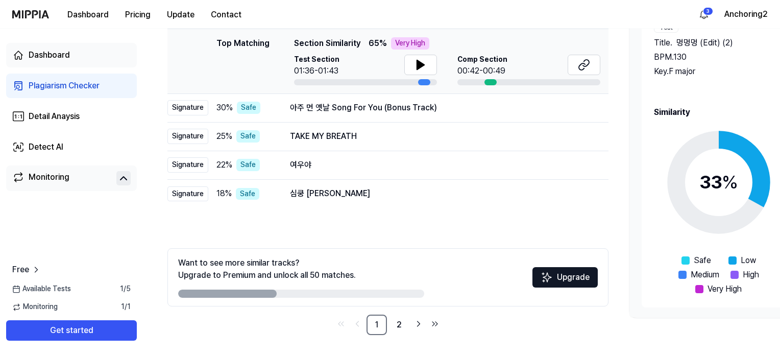
click at [46, 55] on div "Dashboard" at bounding box center [49, 55] width 41 height 12
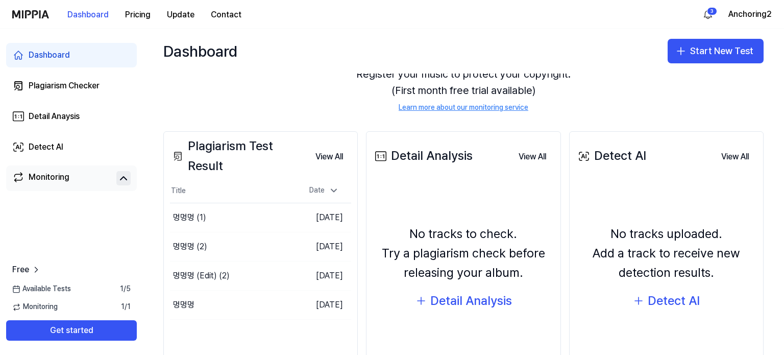
scroll to position [102, 0]
